Goal: Task Accomplishment & Management: Manage account settings

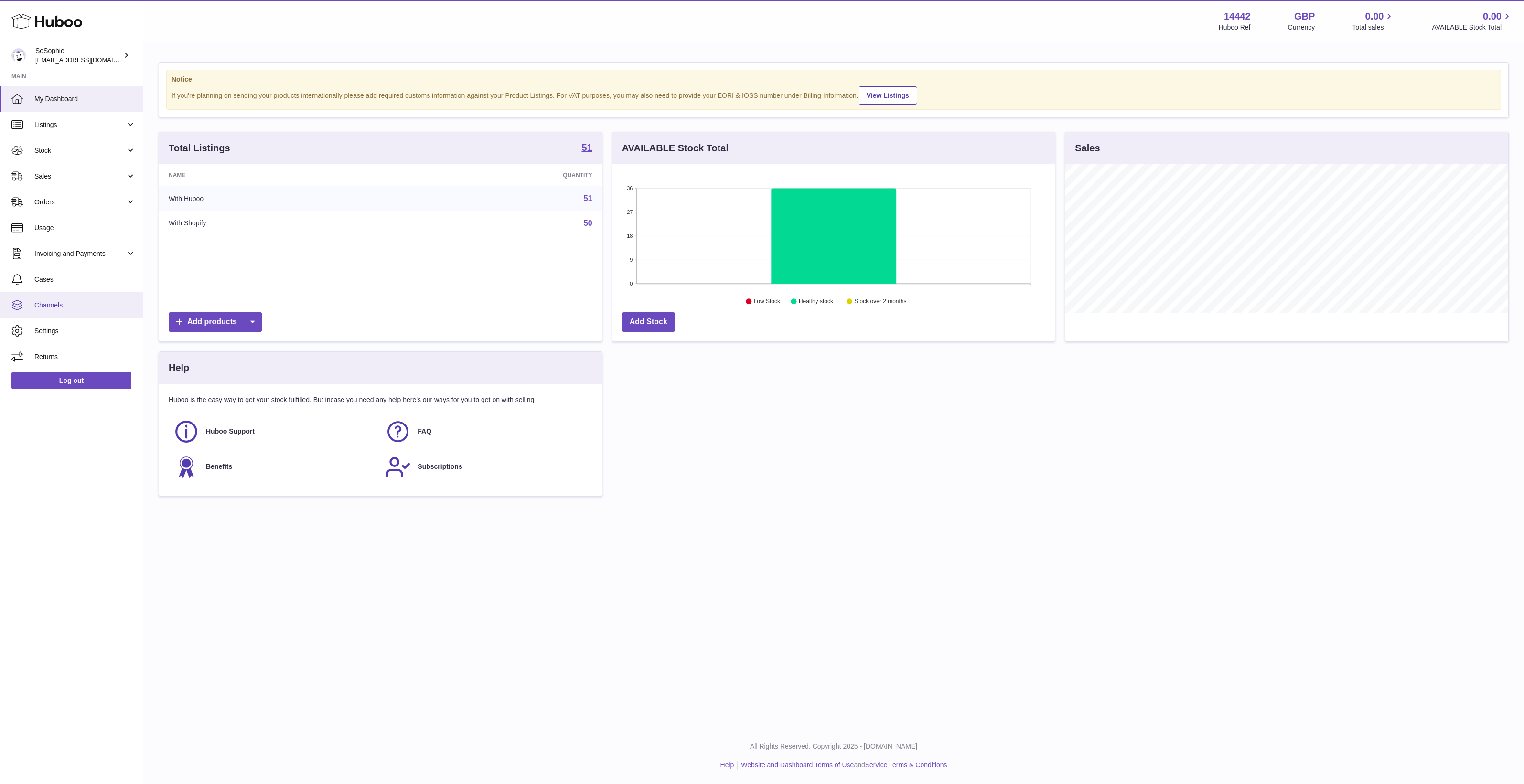
scroll to position [148, 443]
drag, startPoint x: 50, startPoint y: 312, endPoint x: 73, endPoint y: 313, distance: 23.0
click at [50, 312] on link "Channels" at bounding box center [71, 305] width 143 height 26
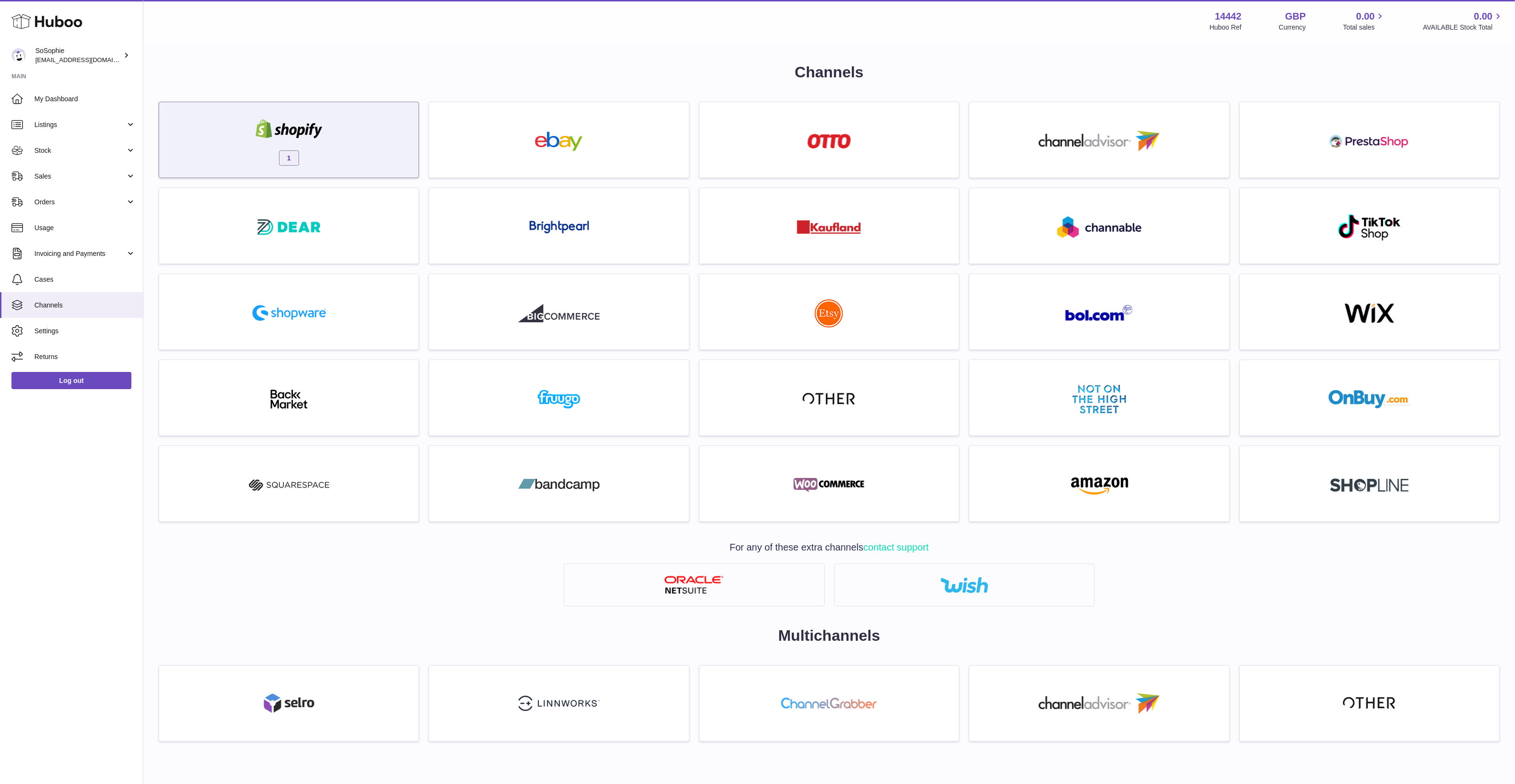
click at [342, 151] on div "1" at bounding box center [289, 142] width 250 height 61
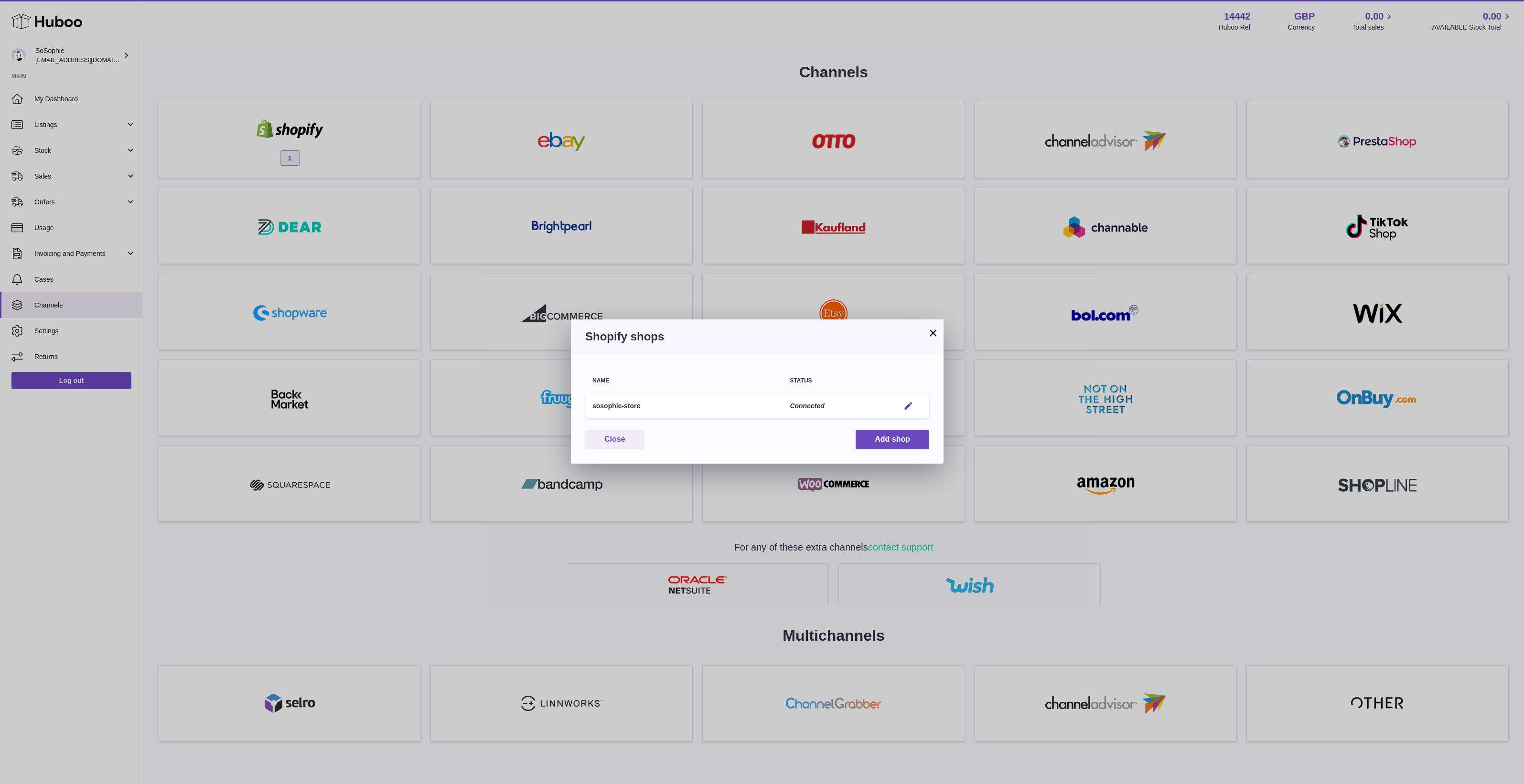
click at [897, 397] on td "Edit" at bounding box center [910, 406] width 37 height 24
click at [907, 400] on td "Edit" at bounding box center [910, 406] width 37 height 24
click at [915, 406] on button "Edit" at bounding box center [909, 406] width 18 height 10
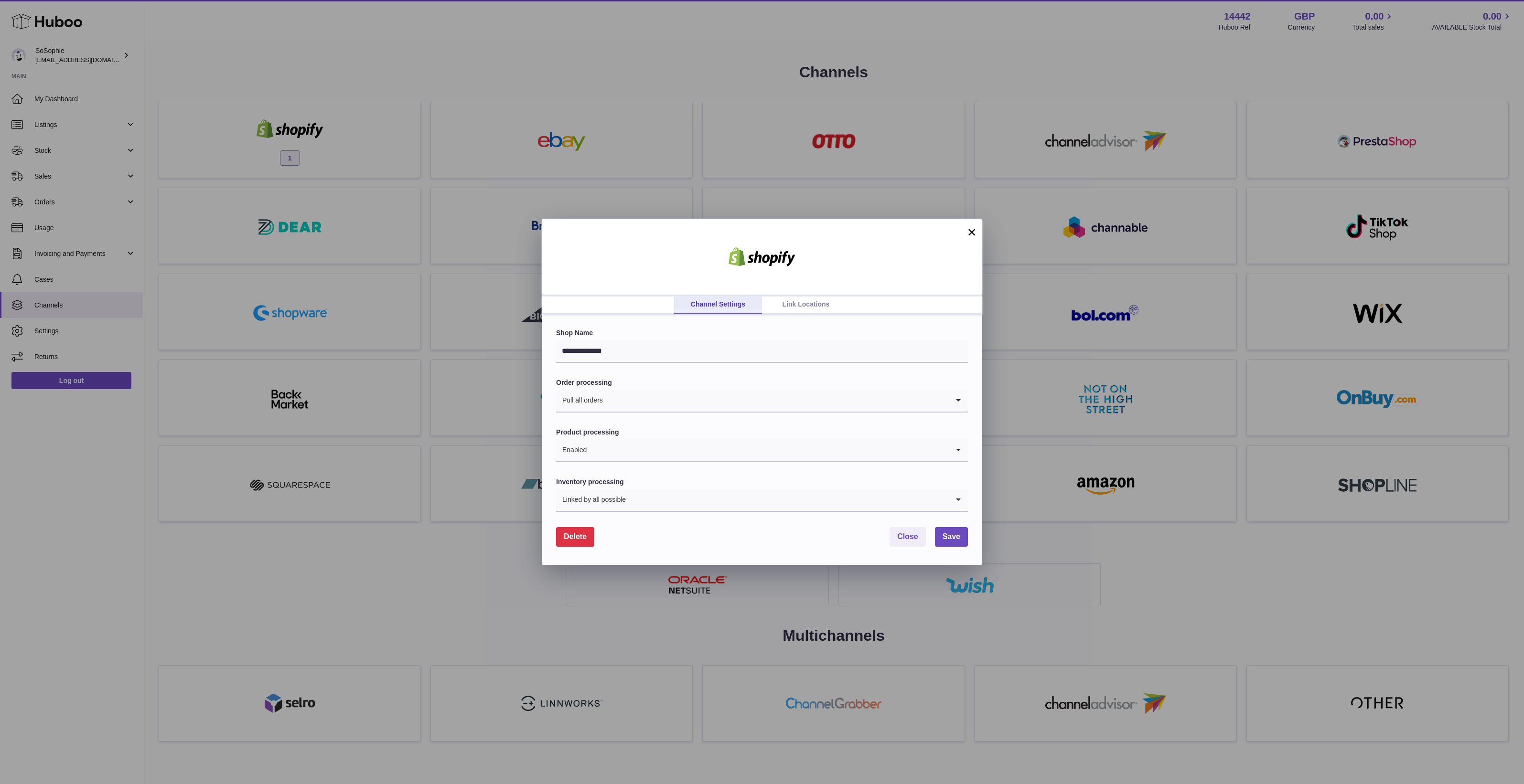
click at [791, 306] on link "Link Locations" at bounding box center [806, 304] width 88 height 18
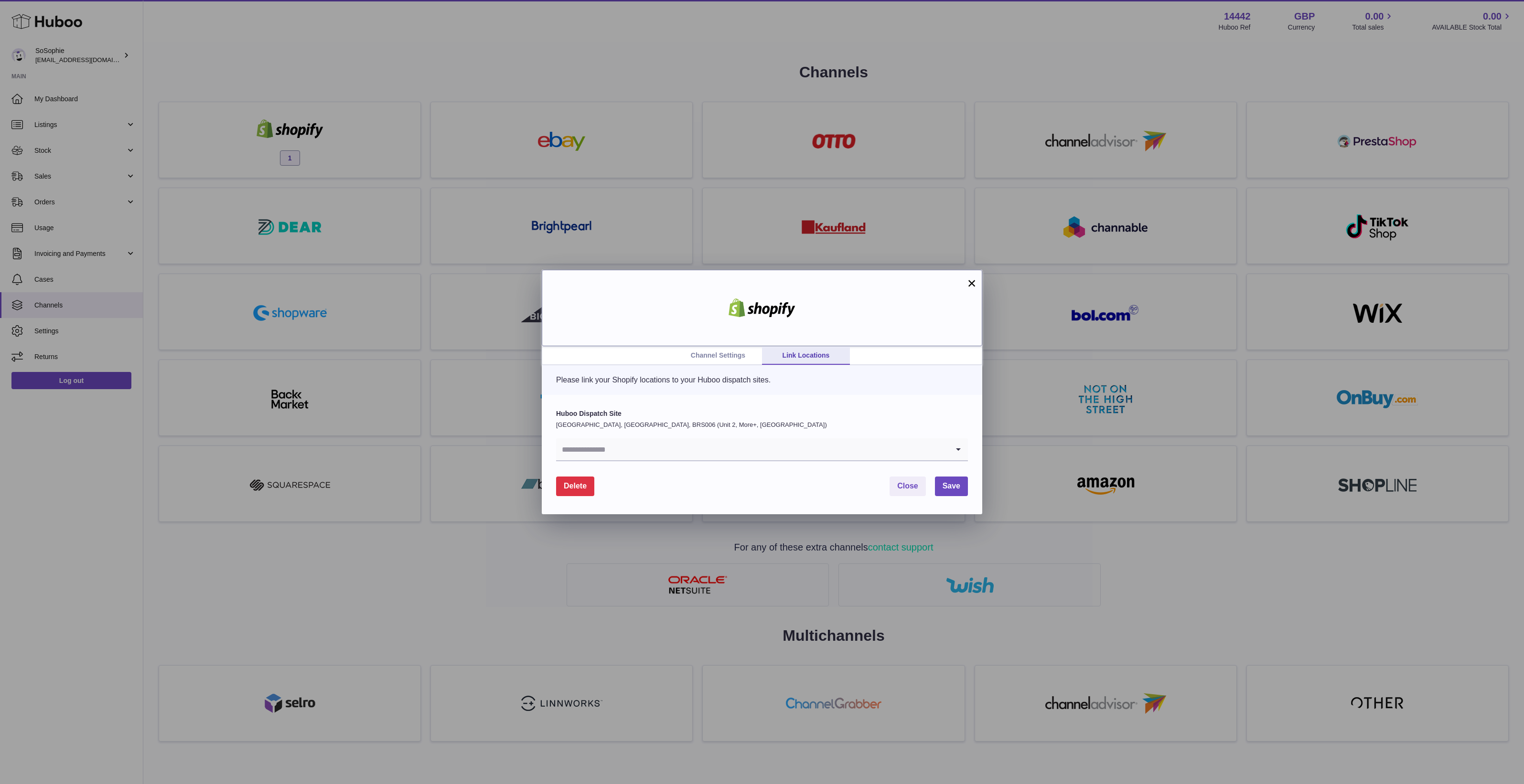
click at [732, 344] on div at bounding box center [762, 307] width 441 height 76
click at [729, 354] on link "Channel Settings" at bounding box center [718, 355] width 88 height 18
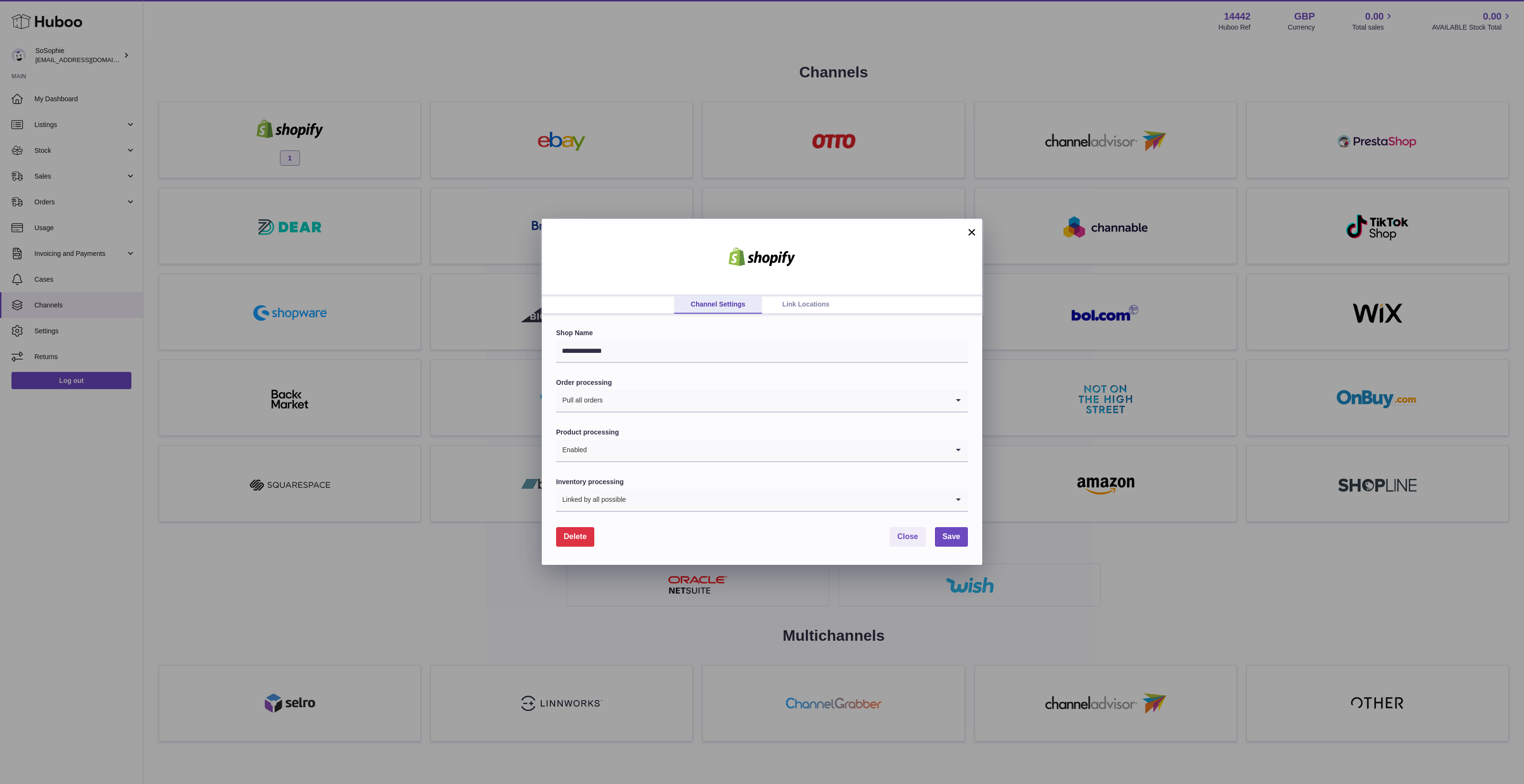
click at [815, 299] on link "Link Locations" at bounding box center [806, 304] width 88 height 18
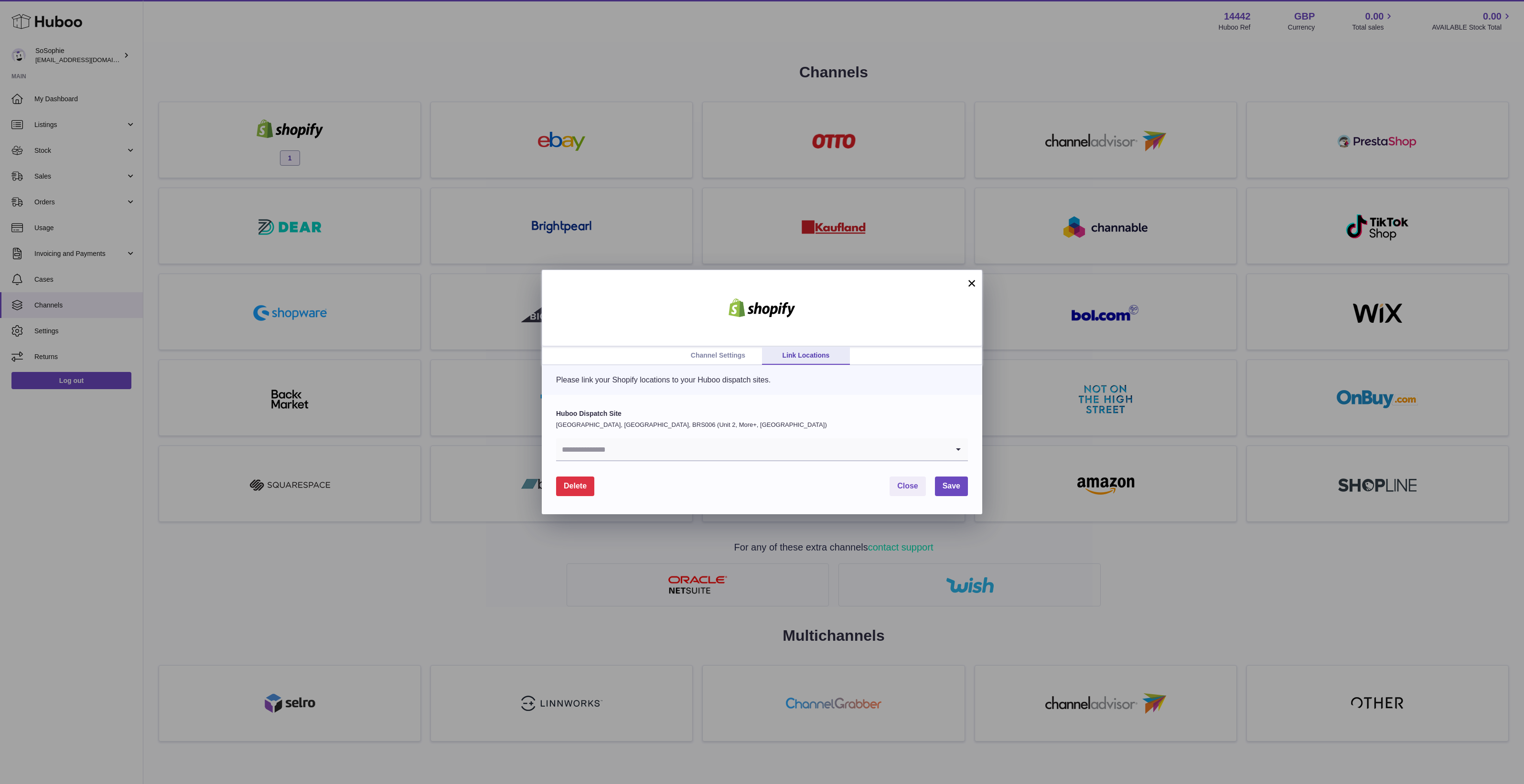
click at [744, 453] on input "Search for option" at bounding box center [753, 449] width 393 height 22
click at [707, 497] on li "Huboo Distribution" at bounding box center [762, 494] width 411 height 19
click at [939, 486] on button "Save" at bounding box center [951, 486] width 33 height 20
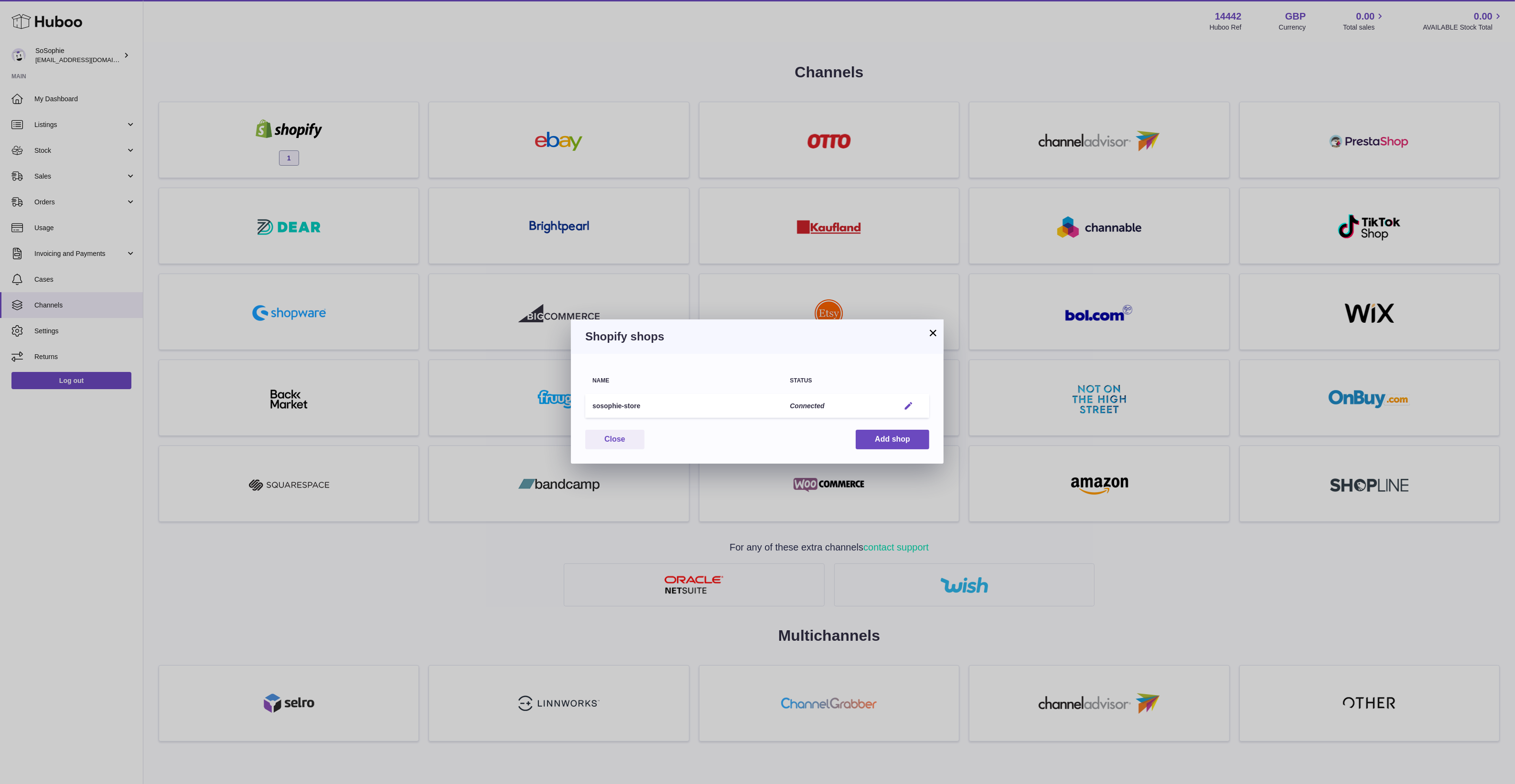
click at [904, 409] on em "button" at bounding box center [908, 406] width 10 height 10
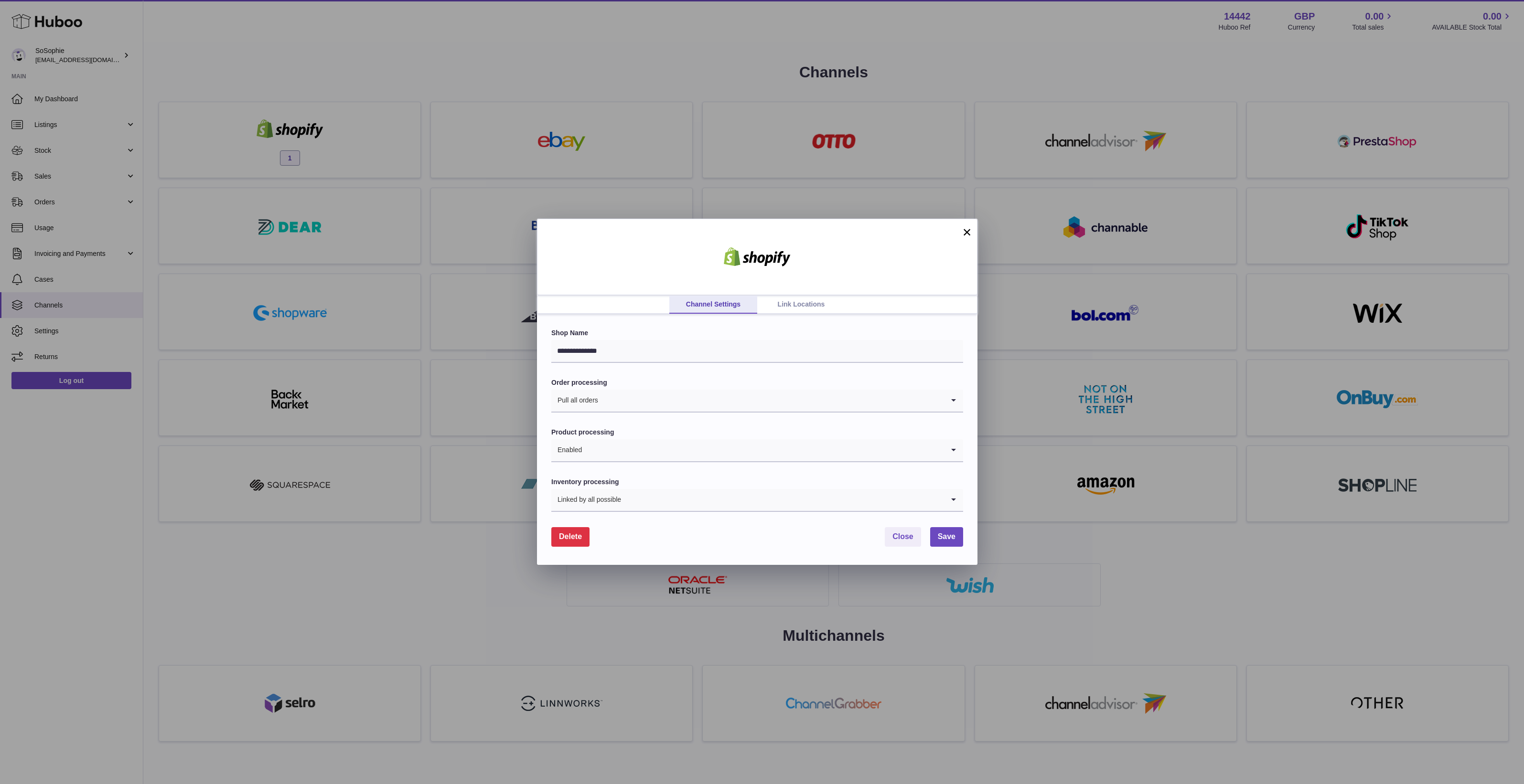
click at [826, 302] on link "Link Locations" at bounding box center [801, 304] width 88 height 18
